Goal: Ask a question

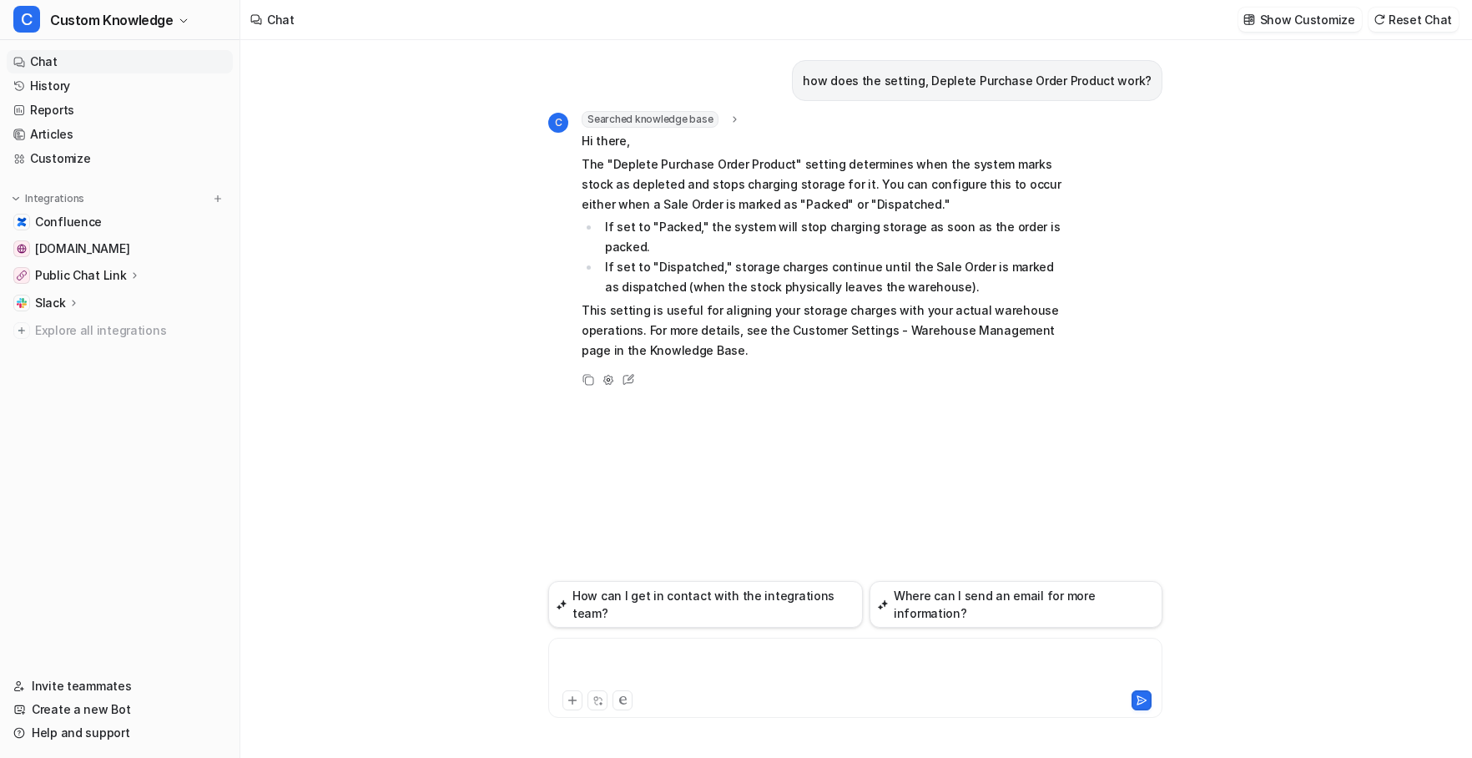
click at [702, 662] on div at bounding box center [855, 667] width 606 height 38
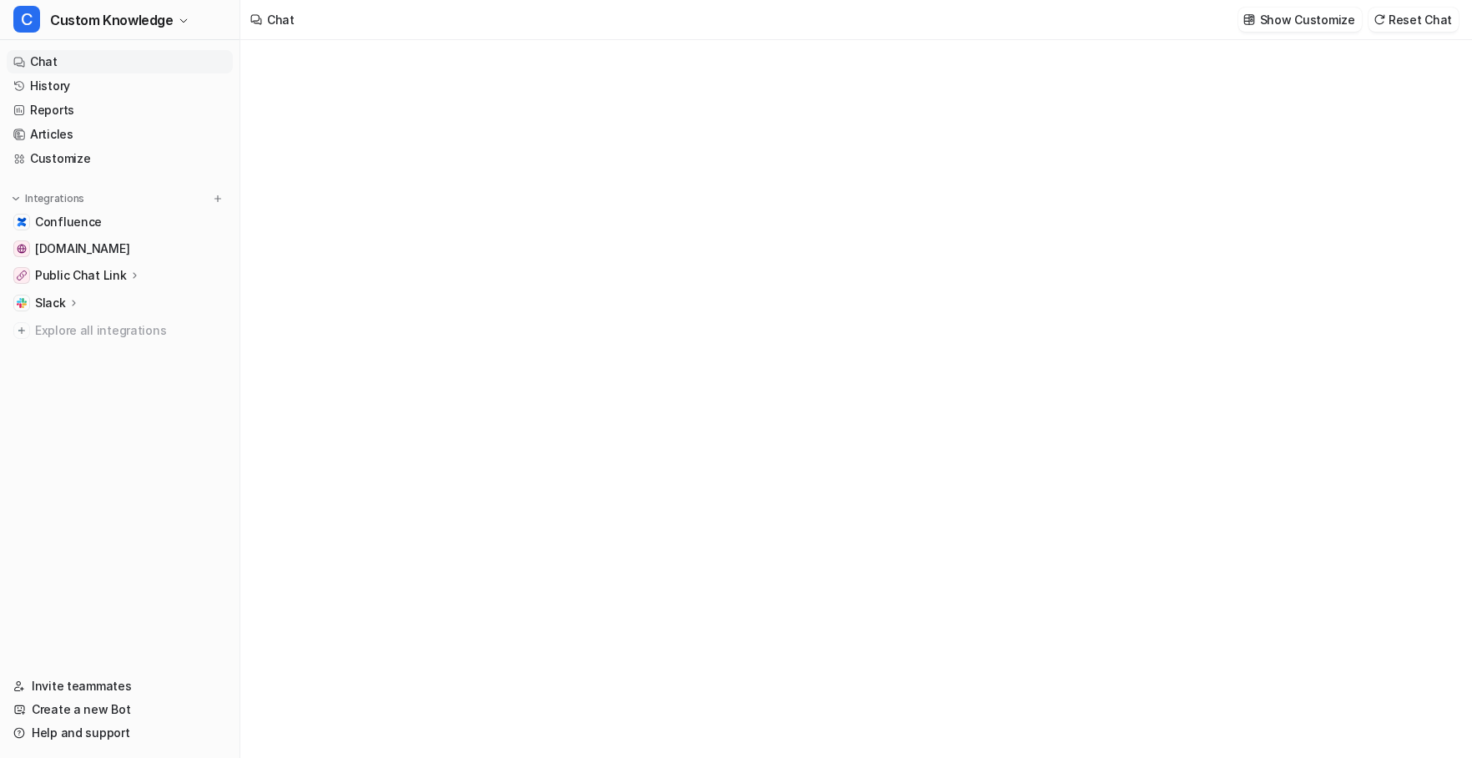
type textarea "**********"
click at [763, 405] on div at bounding box center [856, 415] width 488 height 38
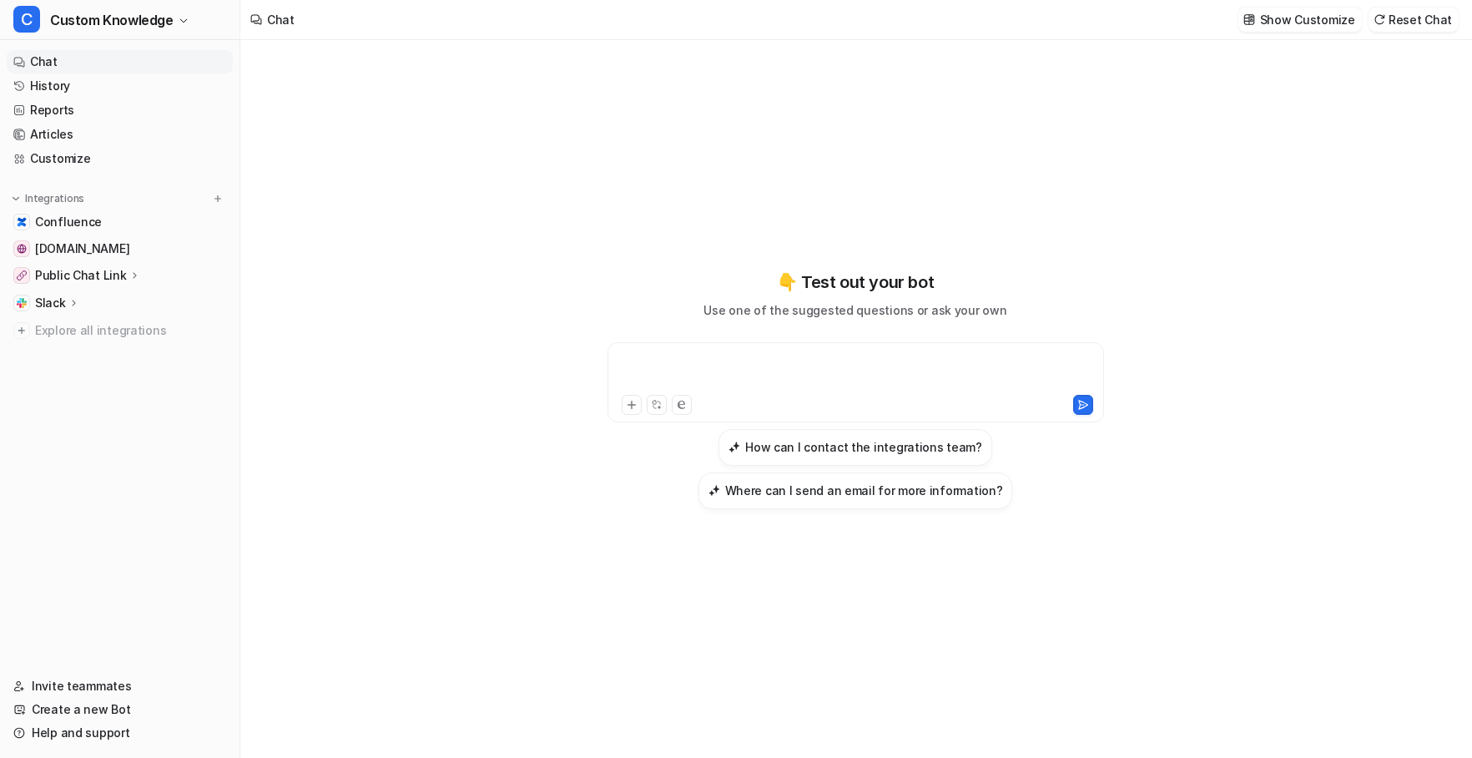
paste div
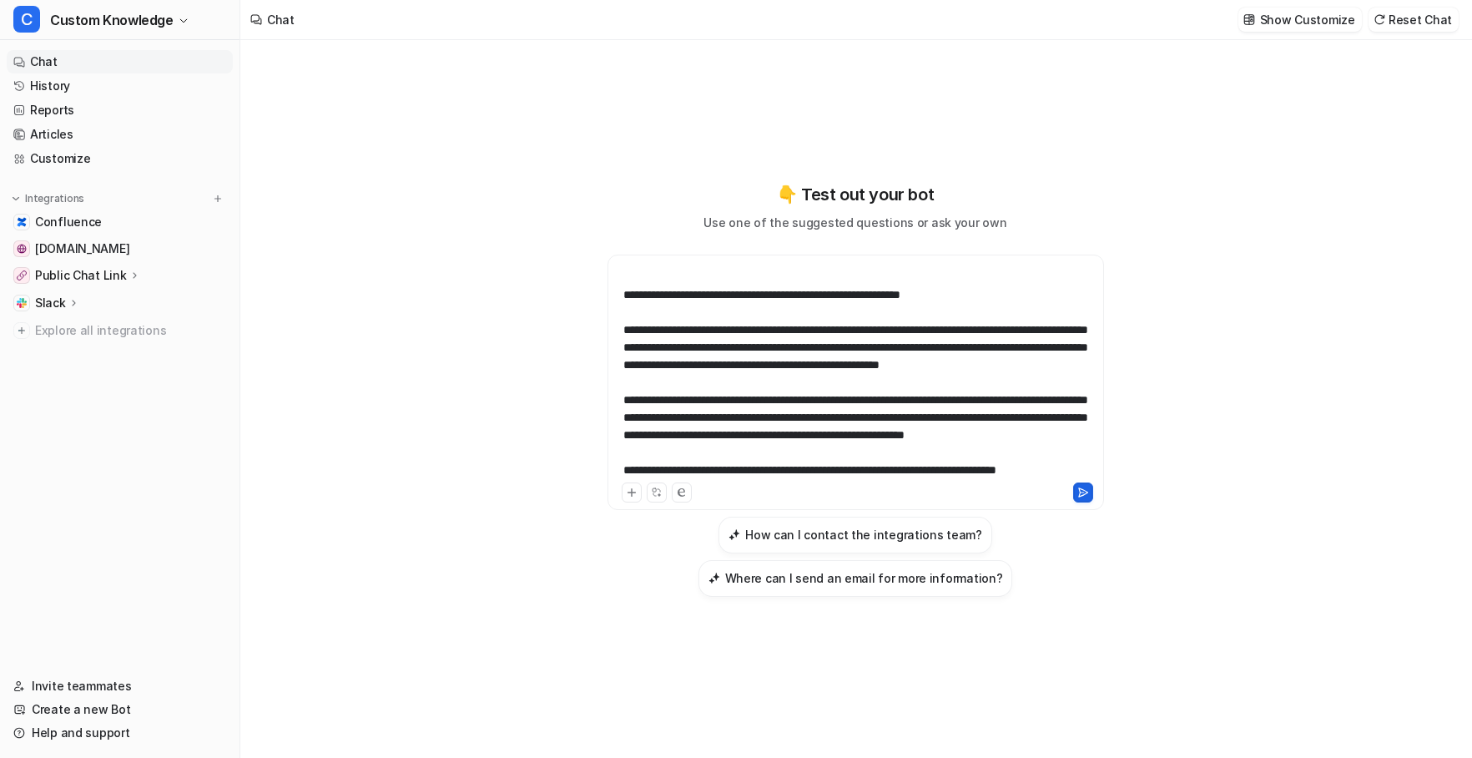
click at [1083, 491] on icon at bounding box center [1082, 491] width 9 height 8
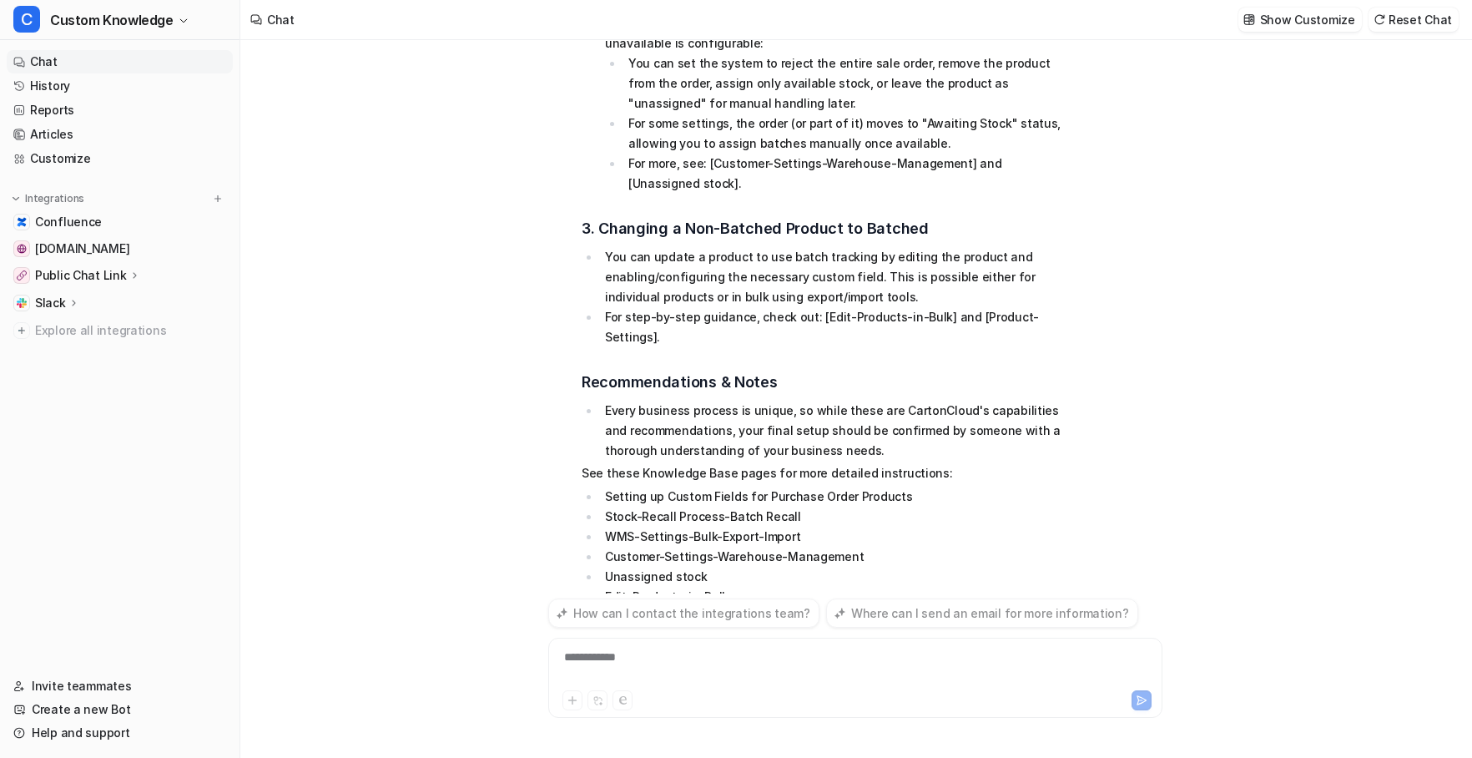
scroll to position [923, 0]
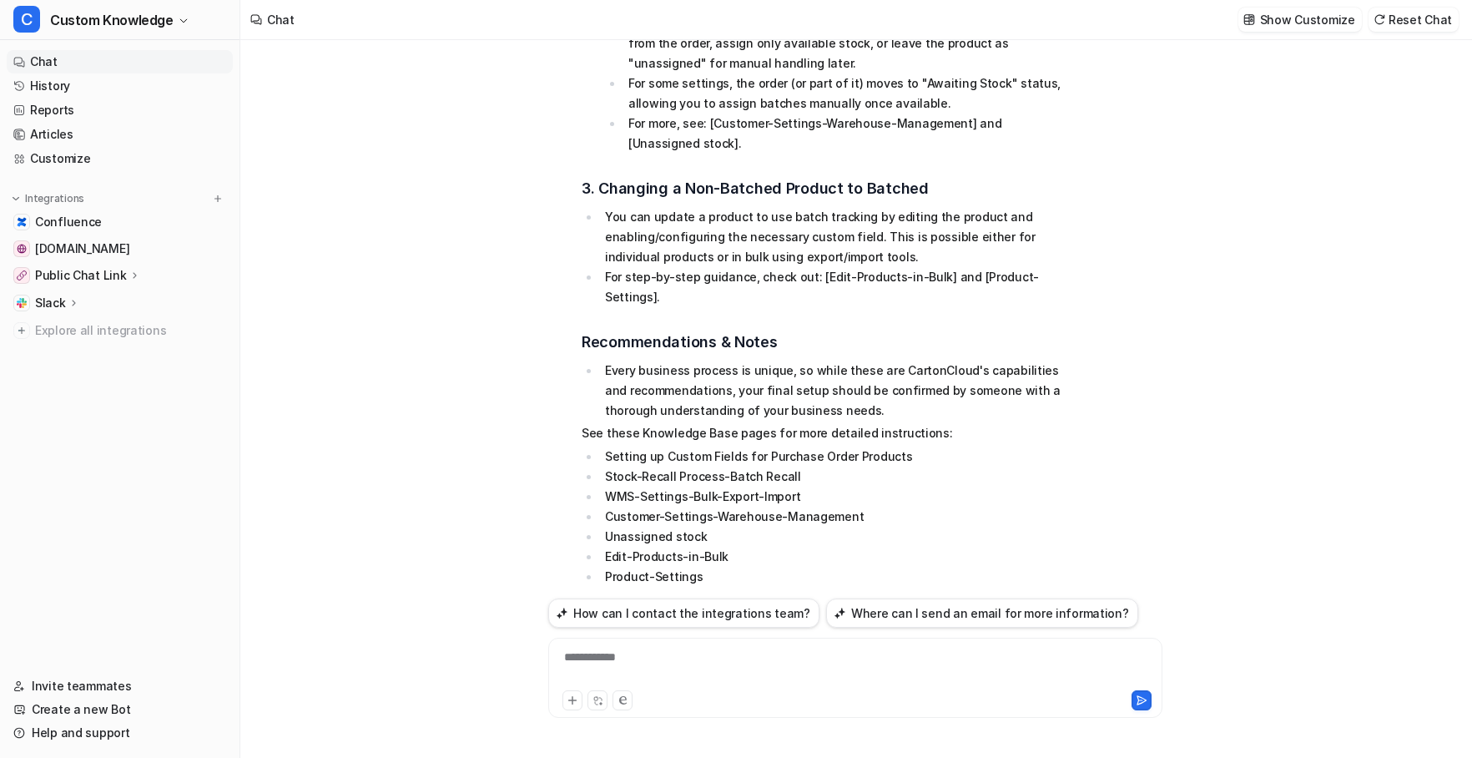
click at [586, 600] on icon at bounding box center [589, 604] width 9 height 9
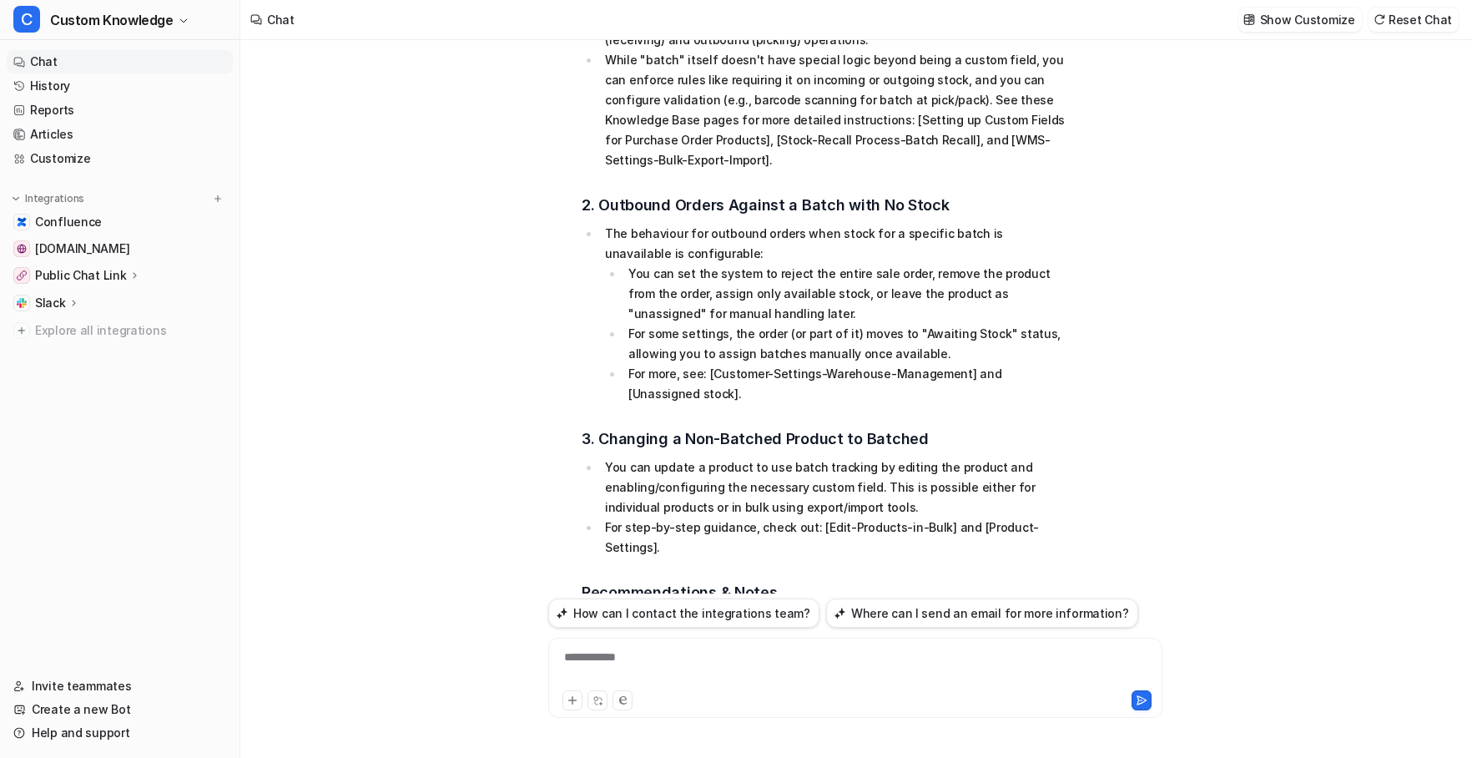
scroll to position [839, 0]
